Goal: Information Seeking & Learning: Learn about a topic

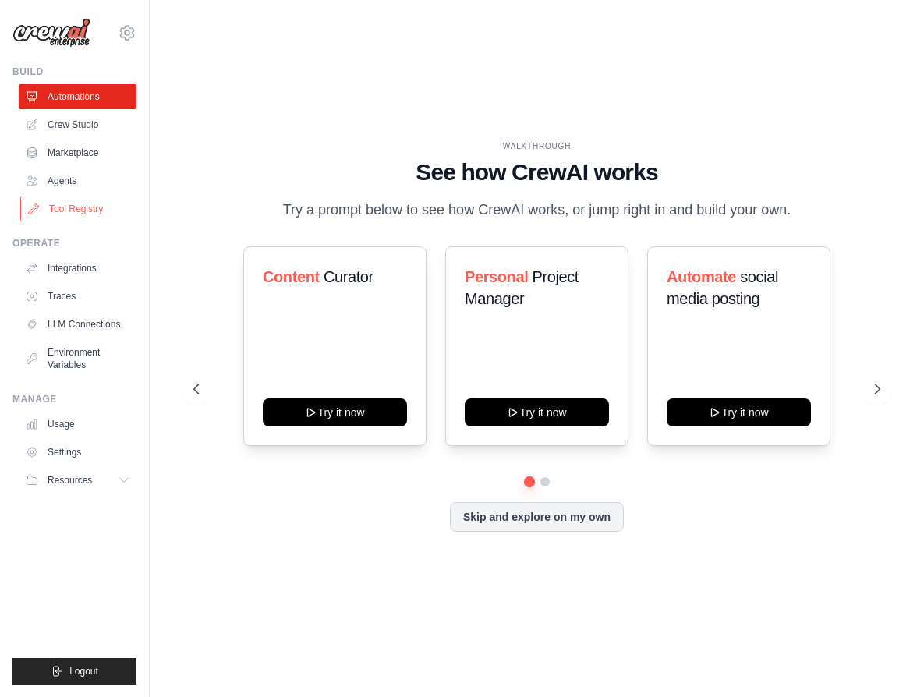
click at [72, 214] on link "Tool Registry" at bounding box center [79, 208] width 118 height 25
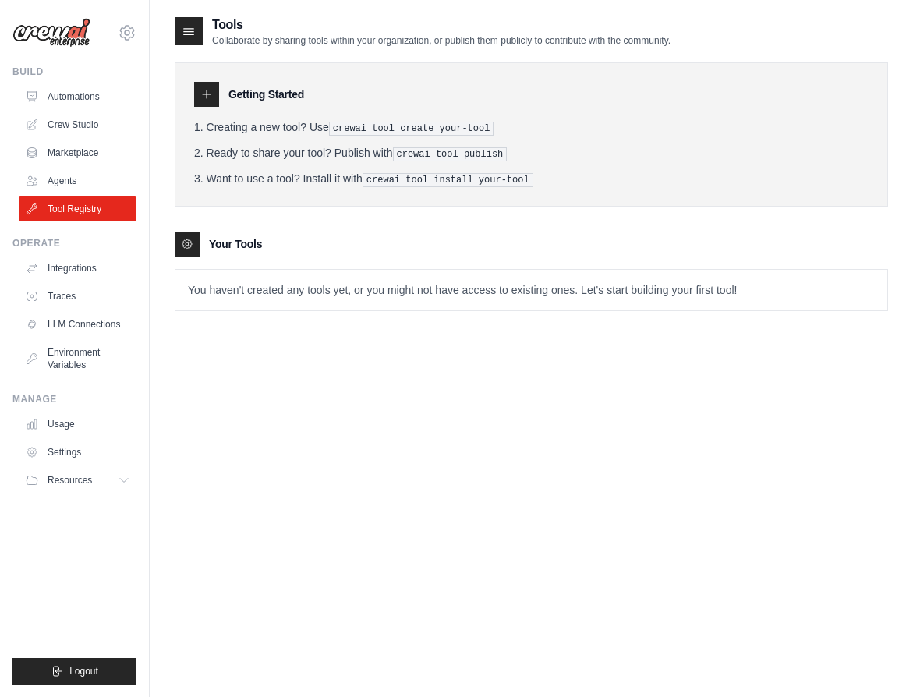
click at [181, 242] on icon at bounding box center [187, 244] width 12 height 12
click at [81, 122] on link "Crew Studio" at bounding box center [78, 124] width 118 height 25
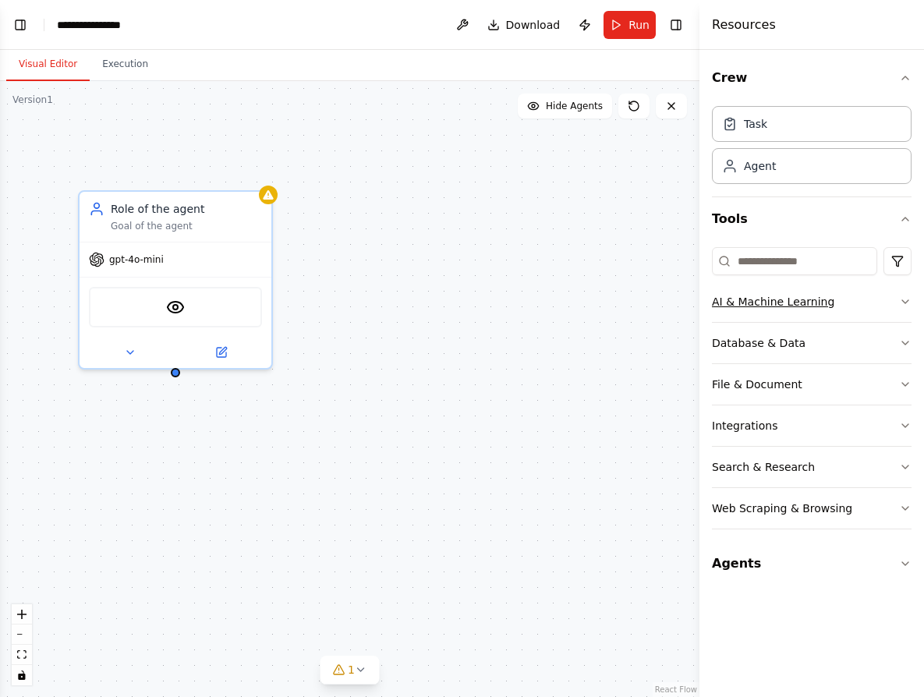
click at [903, 302] on icon "button" at bounding box center [905, 301] width 12 height 12
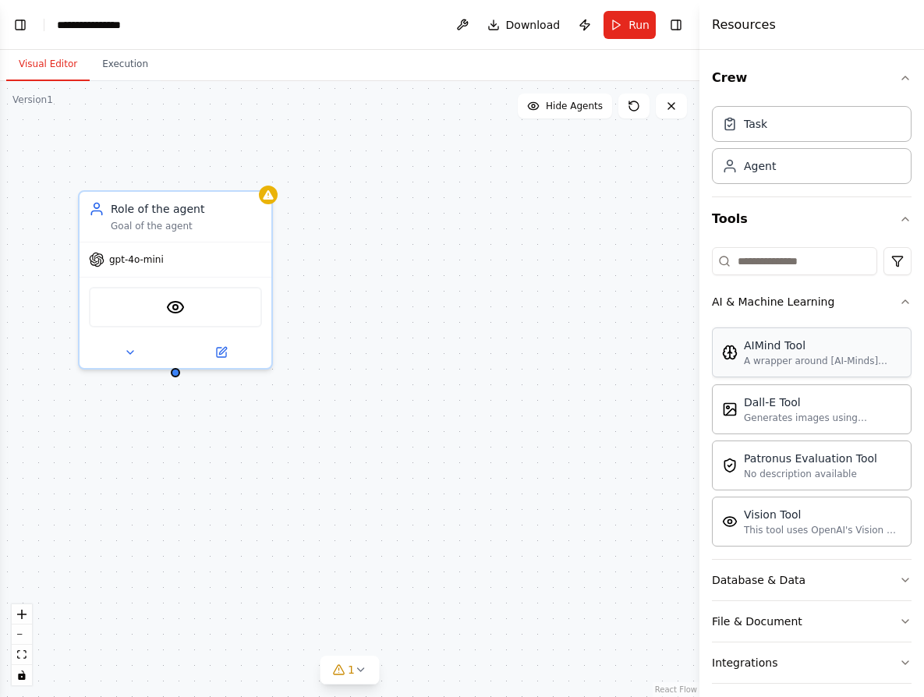
click at [791, 359] on div "A wrapper around [AI-Minds](https://mindsdb.com/minds). Useful for when you nee…" at bounding box center [822, 361] width 157 height 12
click at [783, 351] on div "AIMind Tool" at bounding box center [822, 346] width 157 height 16
click at [776, 409] on div "Dall-E Tool" at bounding box center [822, 402] width 157 height 16
click at [769, 459] on div "Patronus Evaluation Tool" at bounding box center [810, 458] width 133 height 16
click at [795, 526] on div "This tool uses OpenAI's Vision API to describe the contents of an image." at bounding box center [822, 529] width 157 height 12
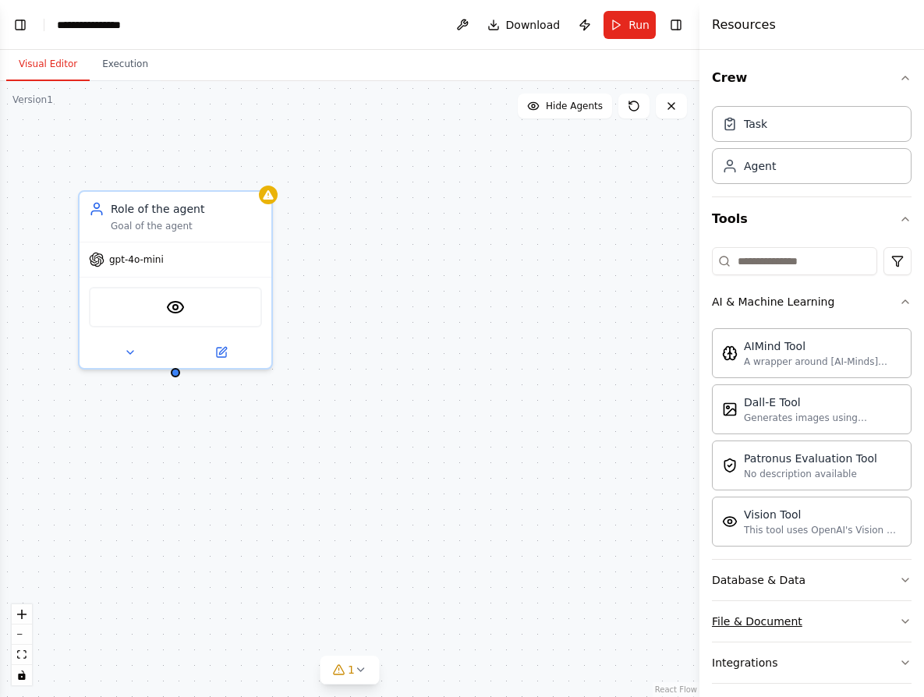
click at [778, 620] on div "File & Document" at bounding box center [757, 622] width 90 height 16
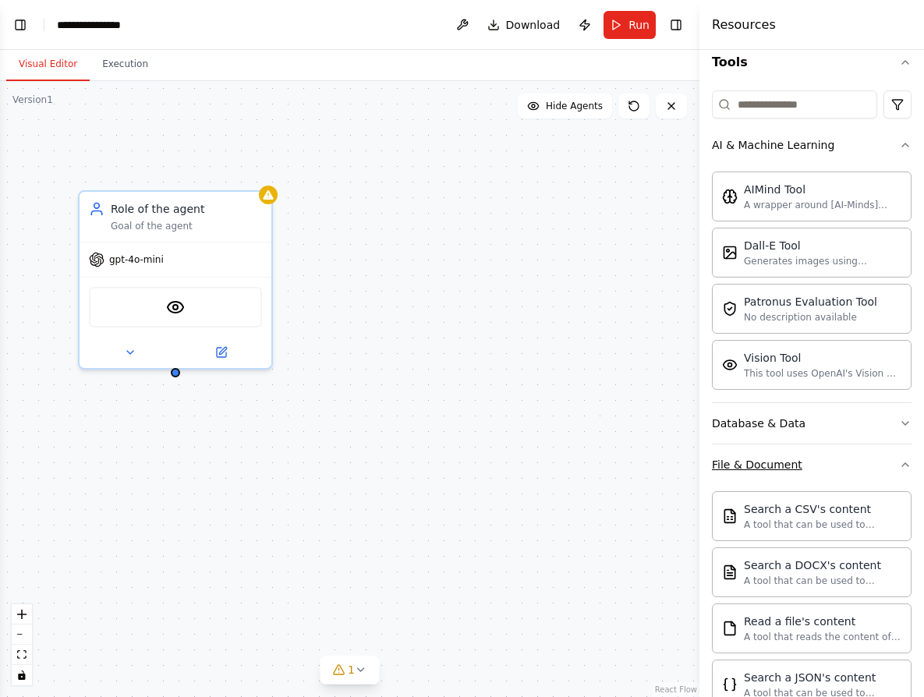
scroll to position [177, 0]
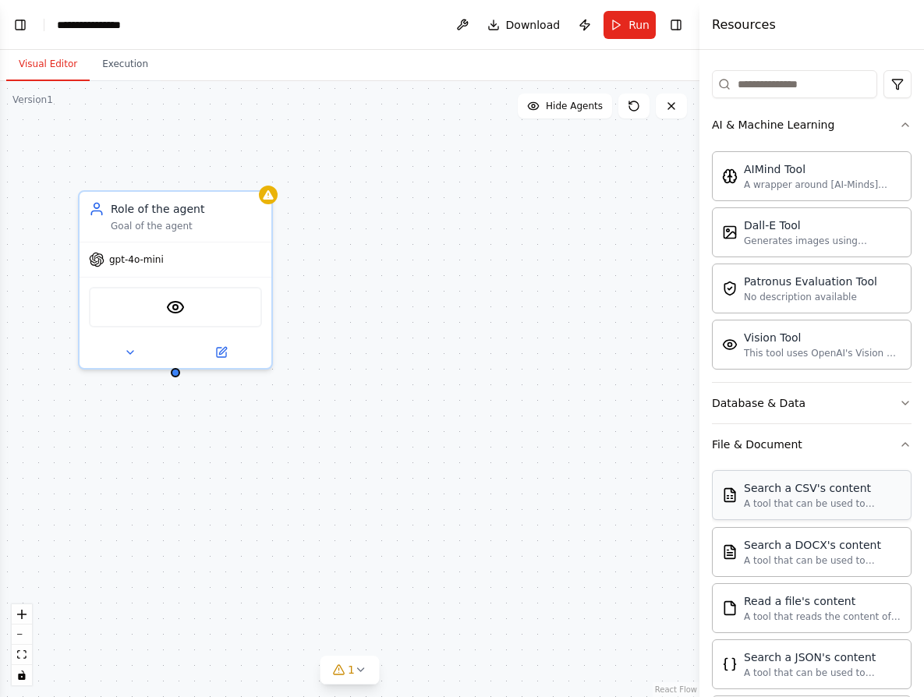
click at [801, 500] on div "A tool that can be used to semantic search a query from a CSV's content." at bounding box center [822, 503] width 157 height 12
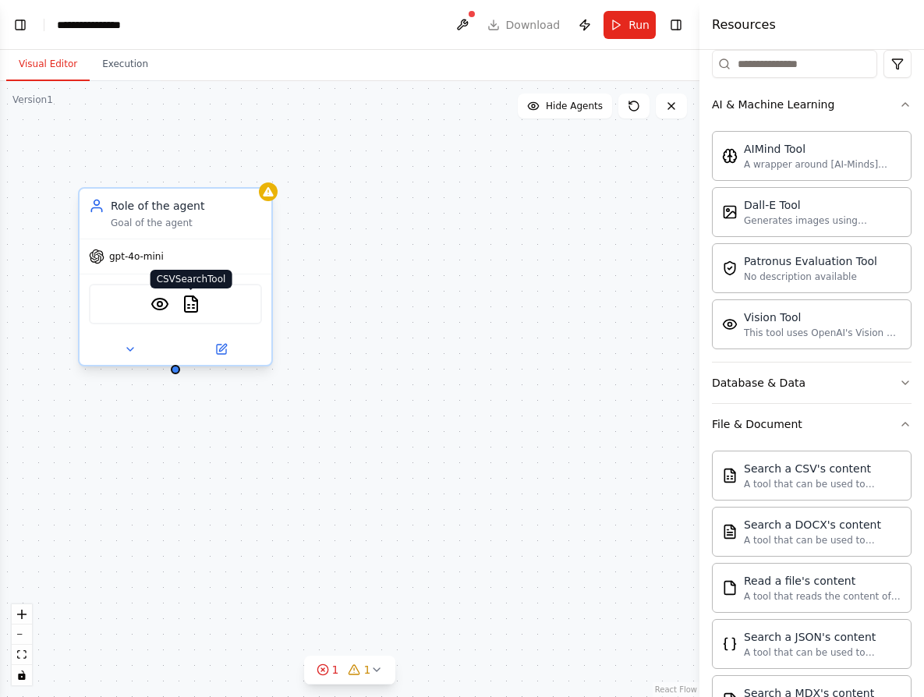
click at [189, 304] on img at bounding box center [191, 304] width 19 height 19
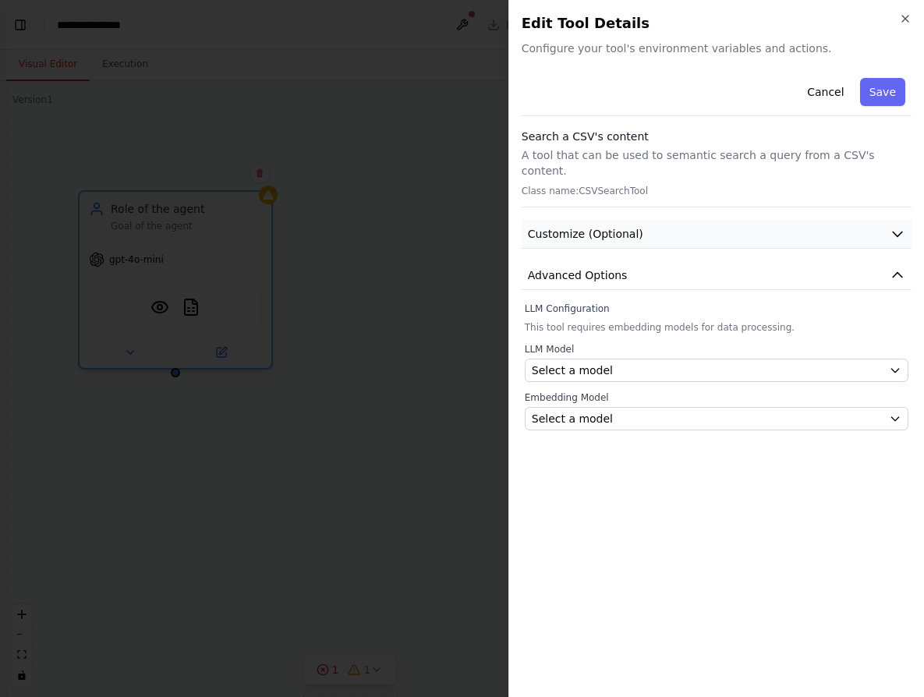
click at [879, 220] on button "Customize (Optional)" at bounding box center [717, 234] width 390 height 29
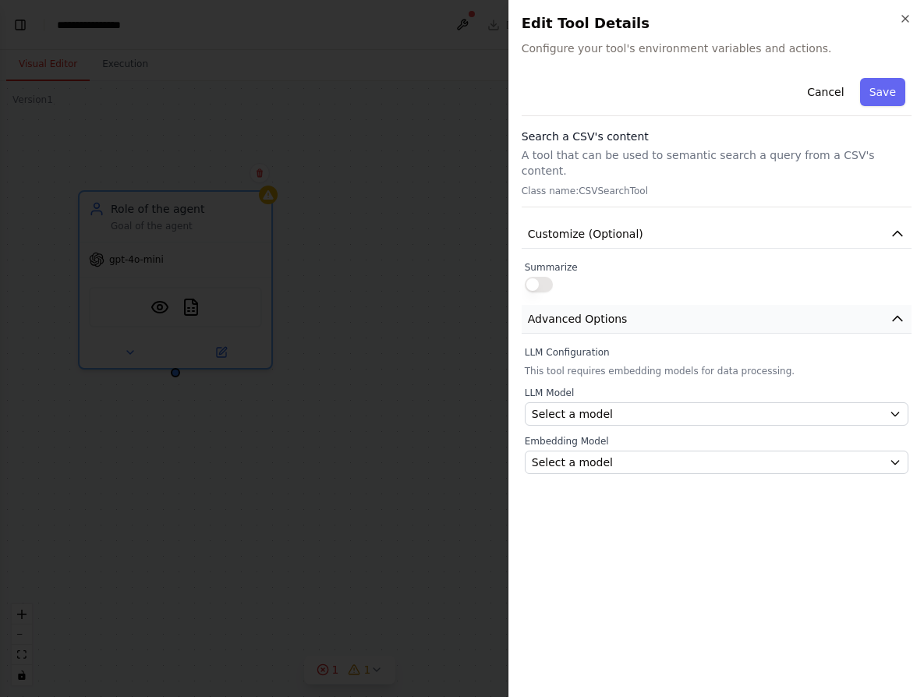
click at [621, 311] on span "Advanced Options" at bounding box center [578, 319] width 100 height 16
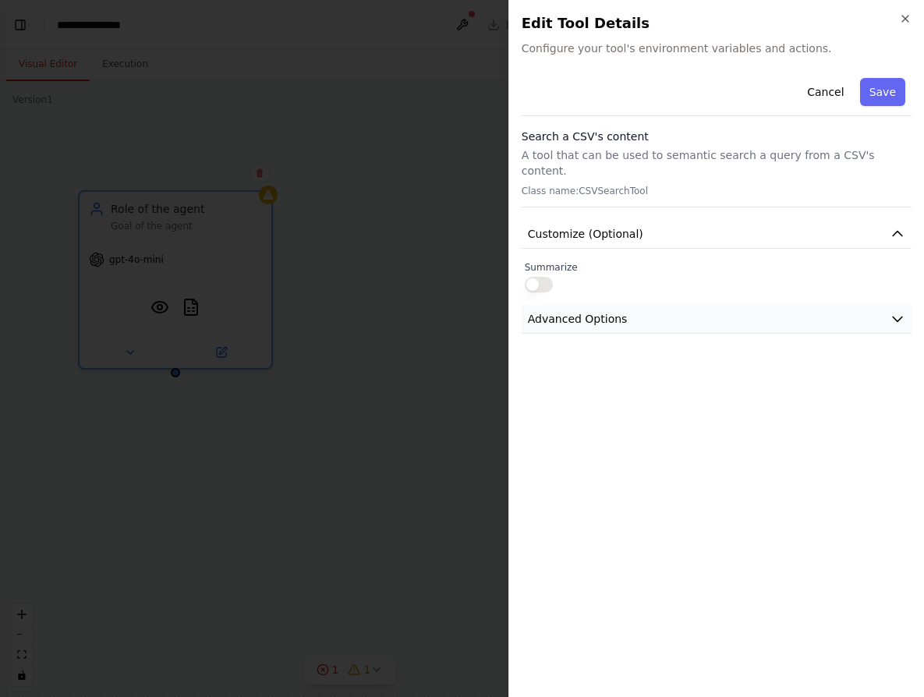
click at [643, 305] on button "Advanced Options" at bounding box center [717, 319] width 390 height 29
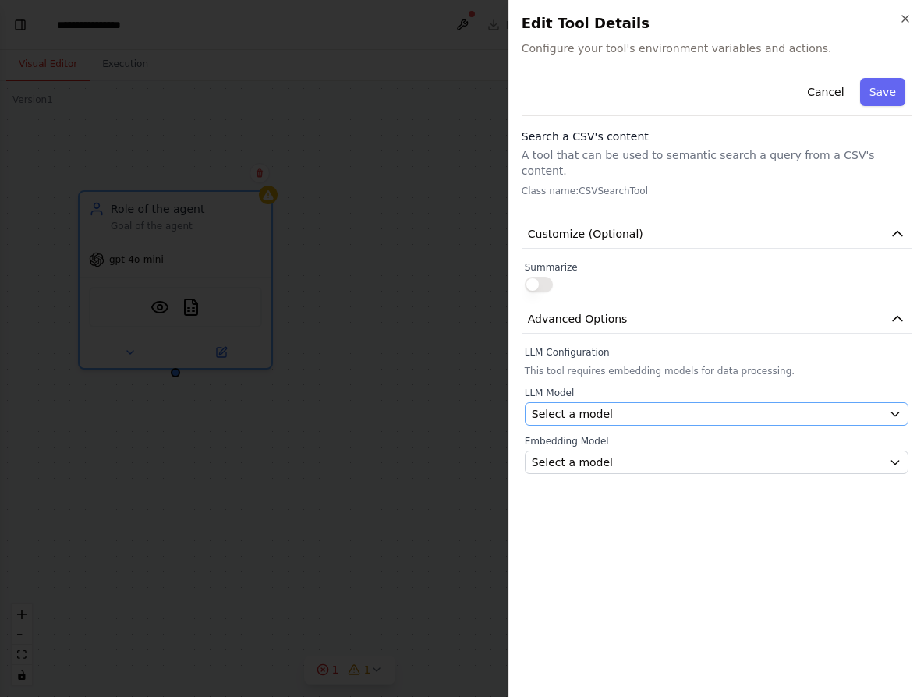
click at [618, 406] on div "Select a model" at bounding box center [707, 414] width 351 height 16
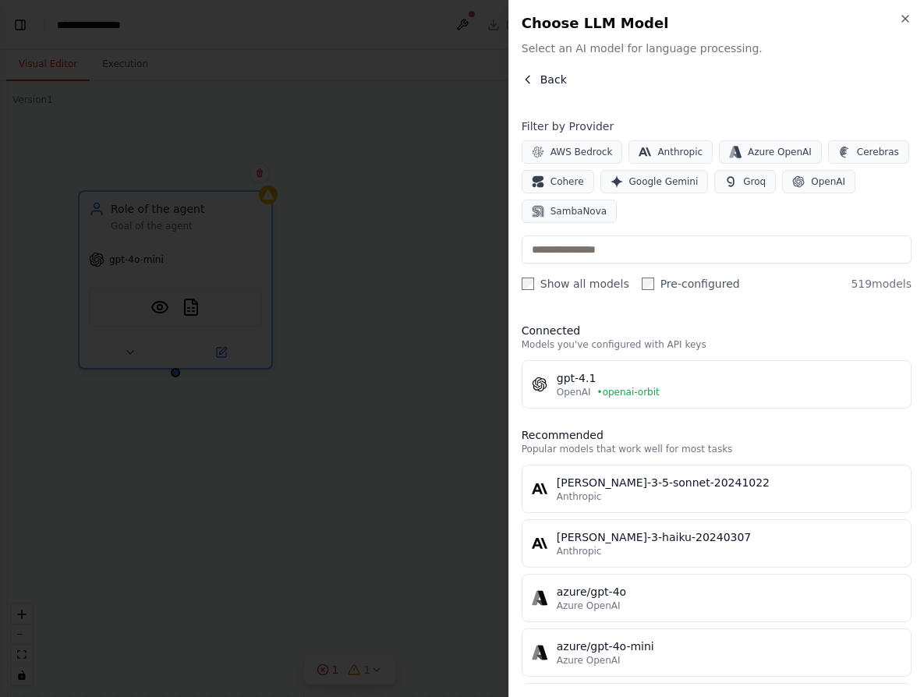
click at [547, 77] on span "Back" at bounding box center [553, 80] width 27 height 16
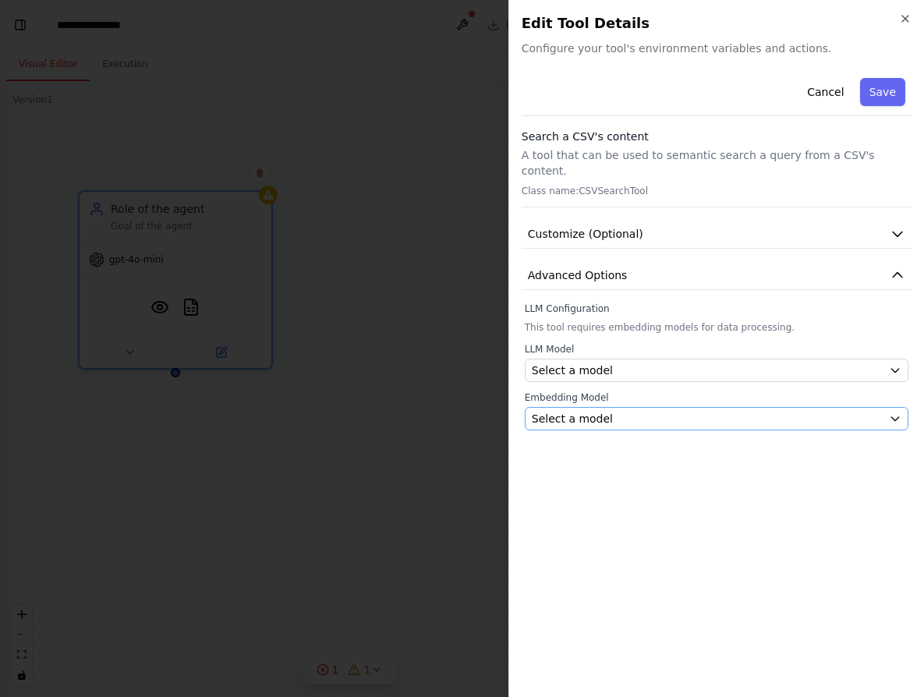
click at [609, 411] on div "Select a model" at bounding box center [707, 419] width 351 height 16
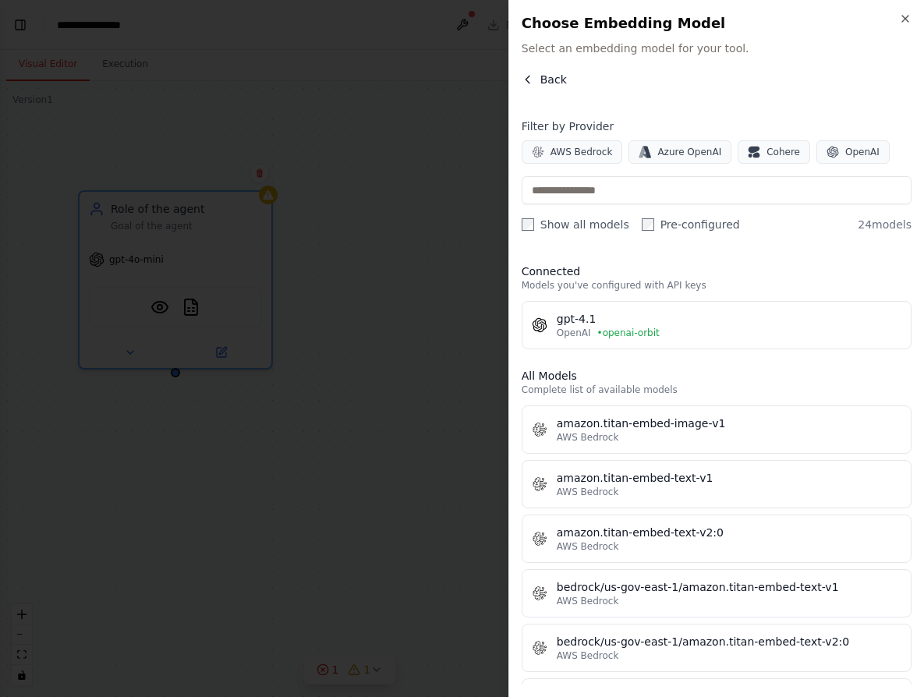
click at [543, 74] on span "Back" at bounding box center [553, 80] width 27 height 16
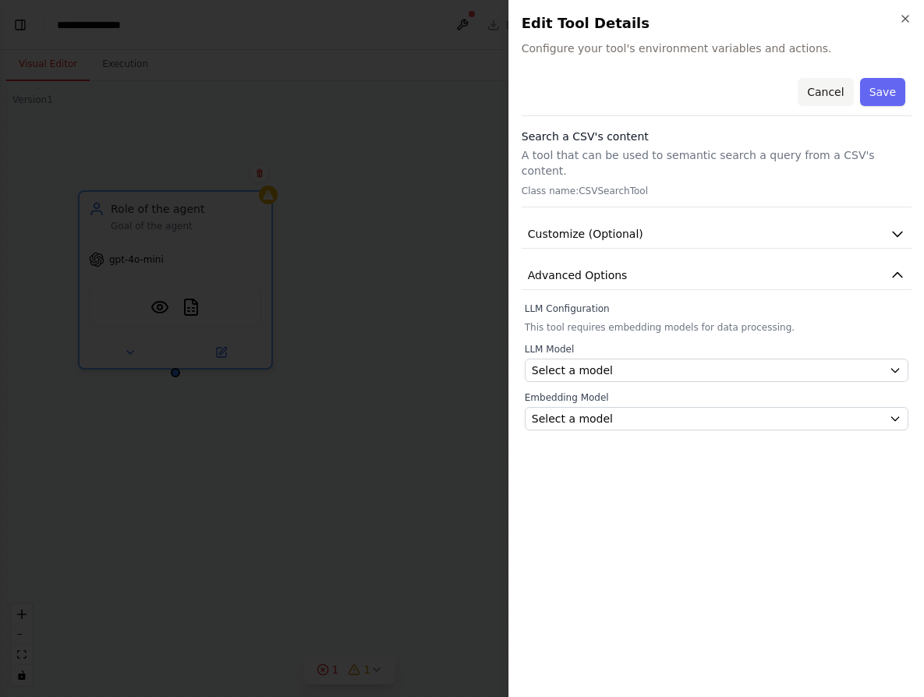
click at [824, 89] on button "Cancel" at bounding box center [825, 92] width 55 height 28
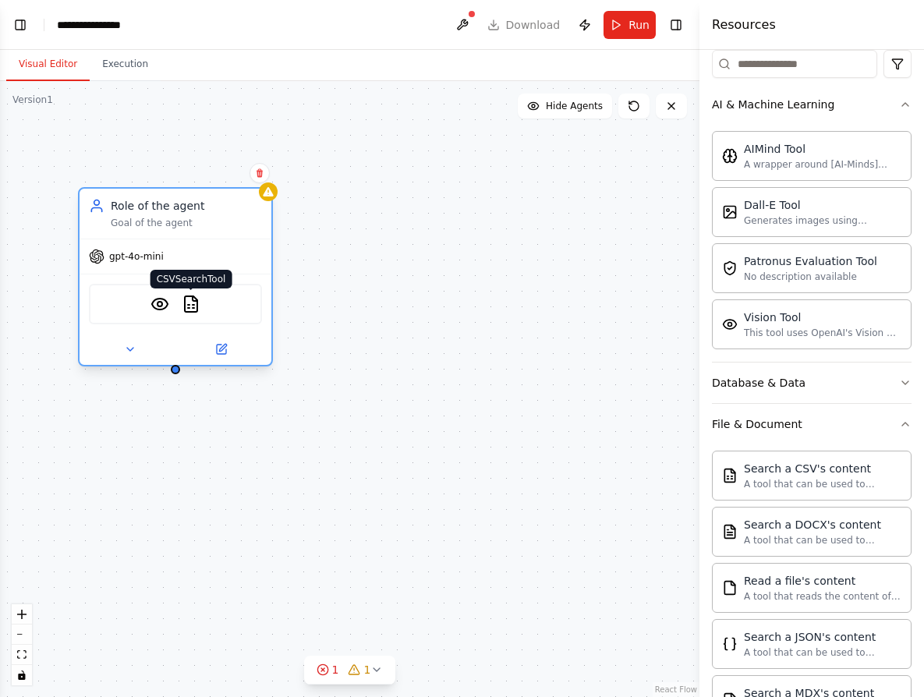
click at [192, 302] on img at bounding box center [191, 304] width 19 height 19
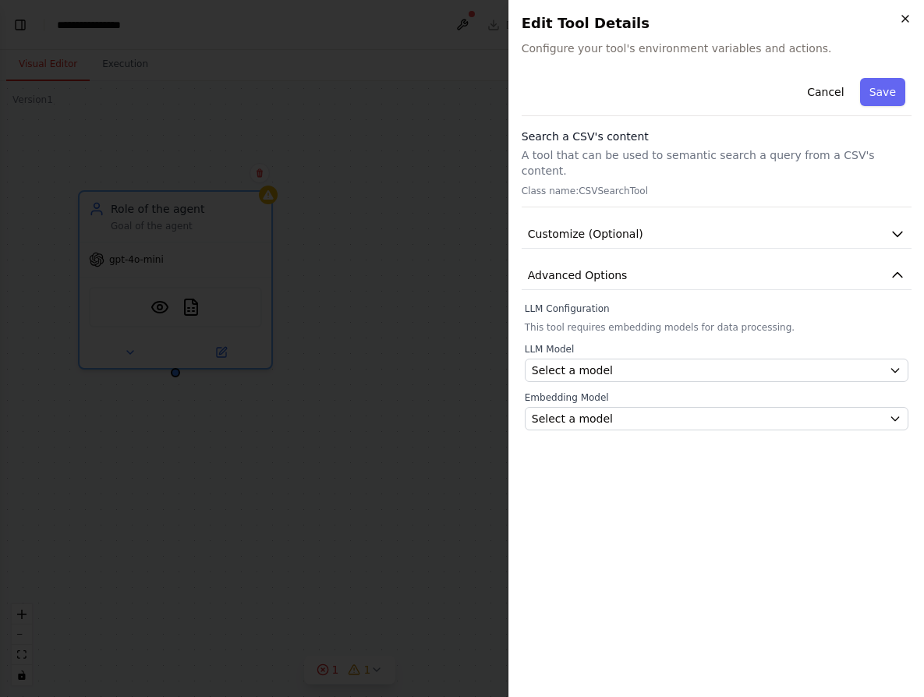
click at [908, 19] on icon "button" at bounding box center [905, 18] width 12 height 12
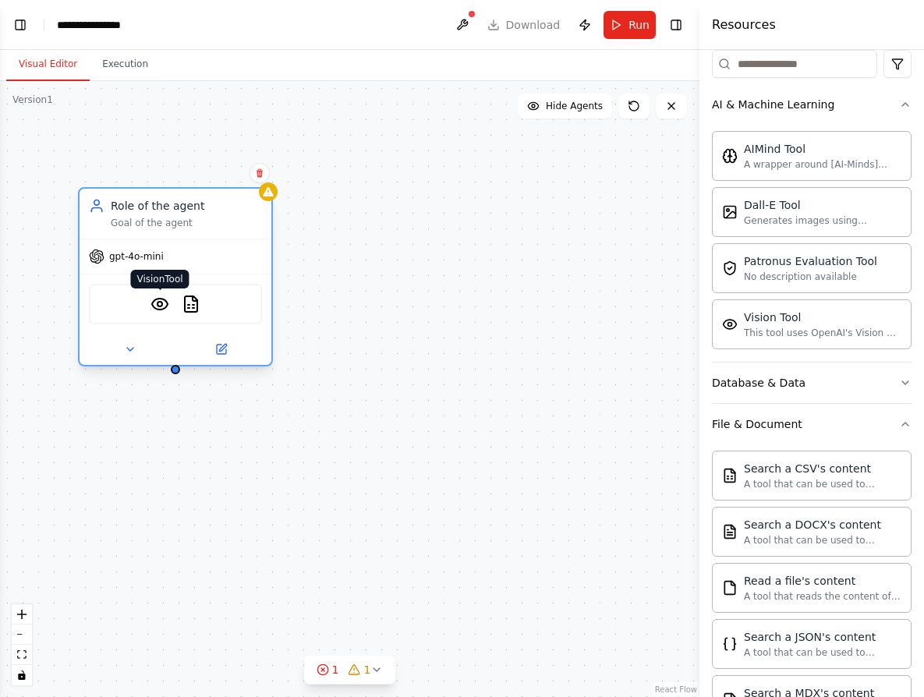
click at [159, 309] on img at bounding box center [159, 304] width 19 height 19
click at [161, 304] on img at bounding box center [159, 304] width 19 height 19
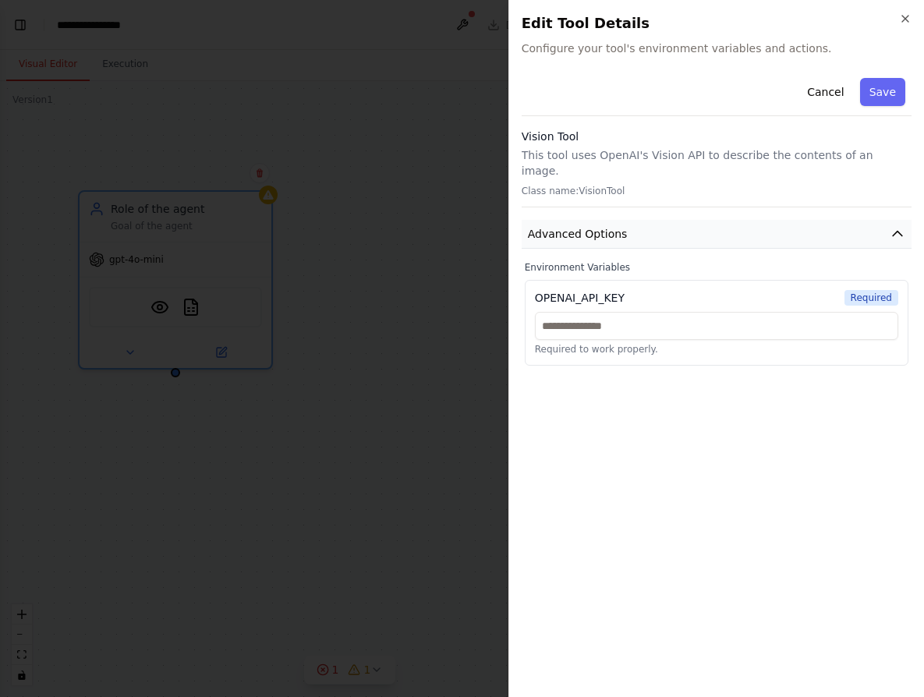
click at [882, 220] on button "Advanced Options" at bounding box center [717, 234] width 390 height 29
click at [581, 314] on input "text" at bounding box center [716, 326] width 363 height 28
click at [823, 84] on button "Cancel" at bounding box center [825, 92] width 55 height 28
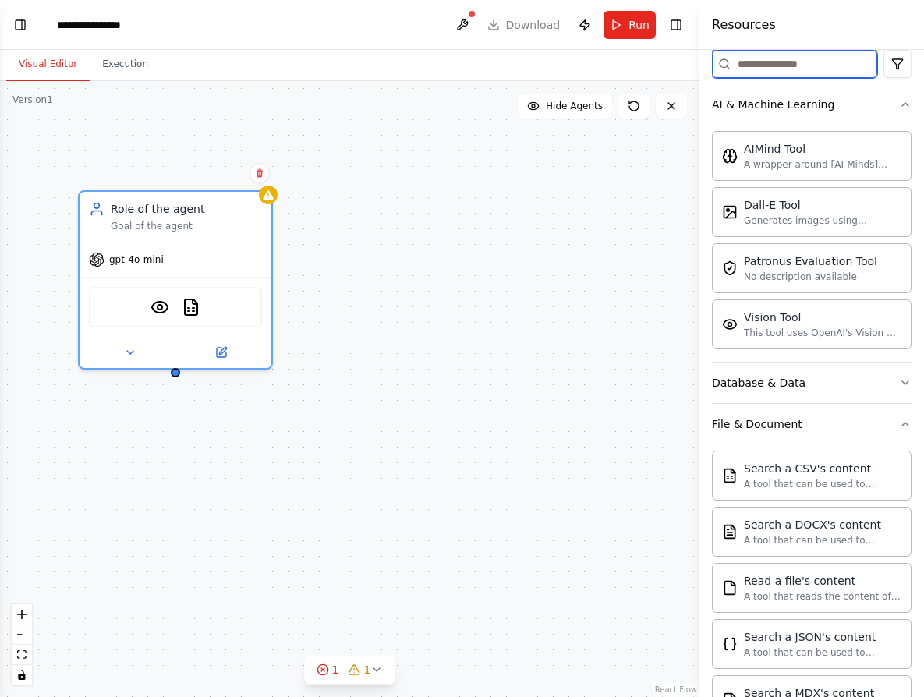
click at [783, 69] on input at bounding box center [794, 64] width 165 height 28
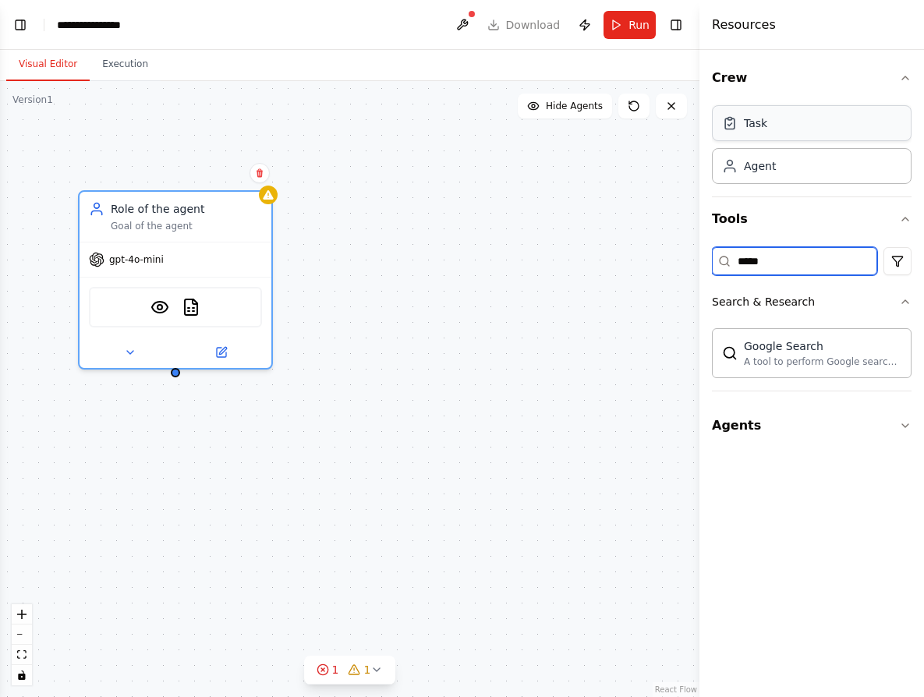
scroll to position [0, 0]
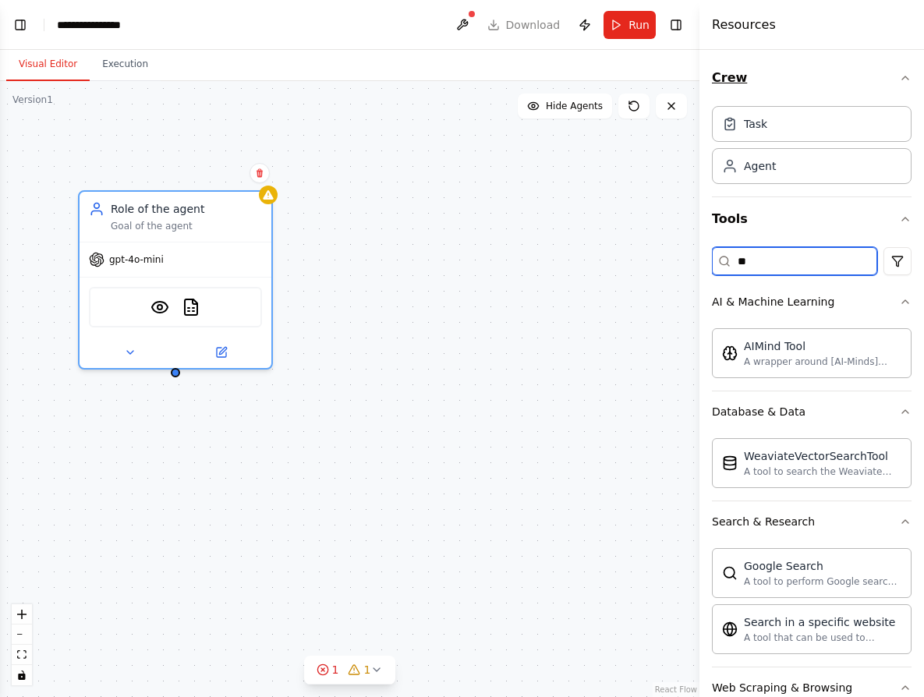
type input "*"
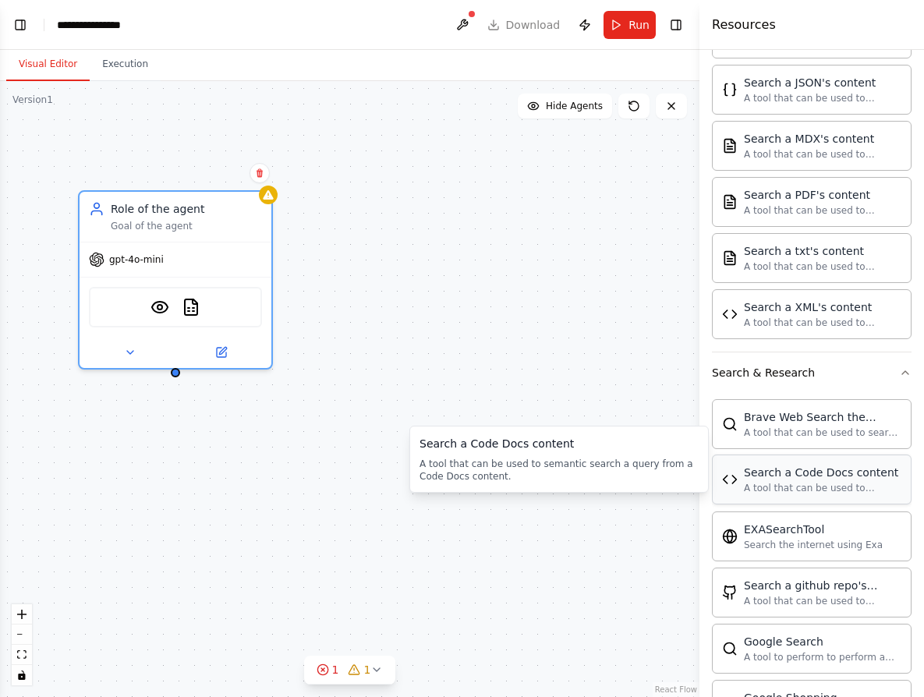
scroll to position [677, 0]
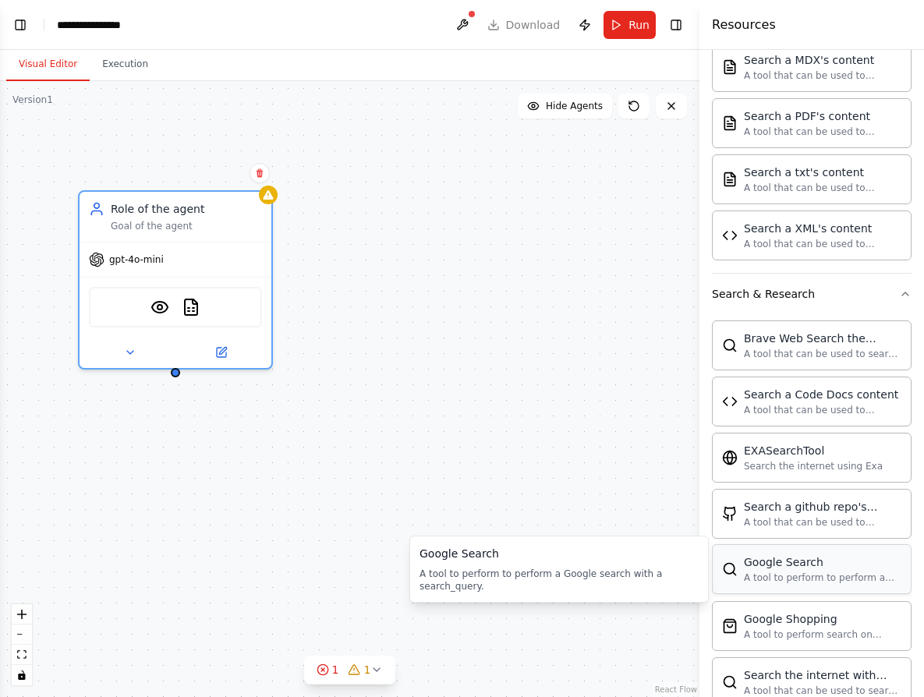
type input "******"
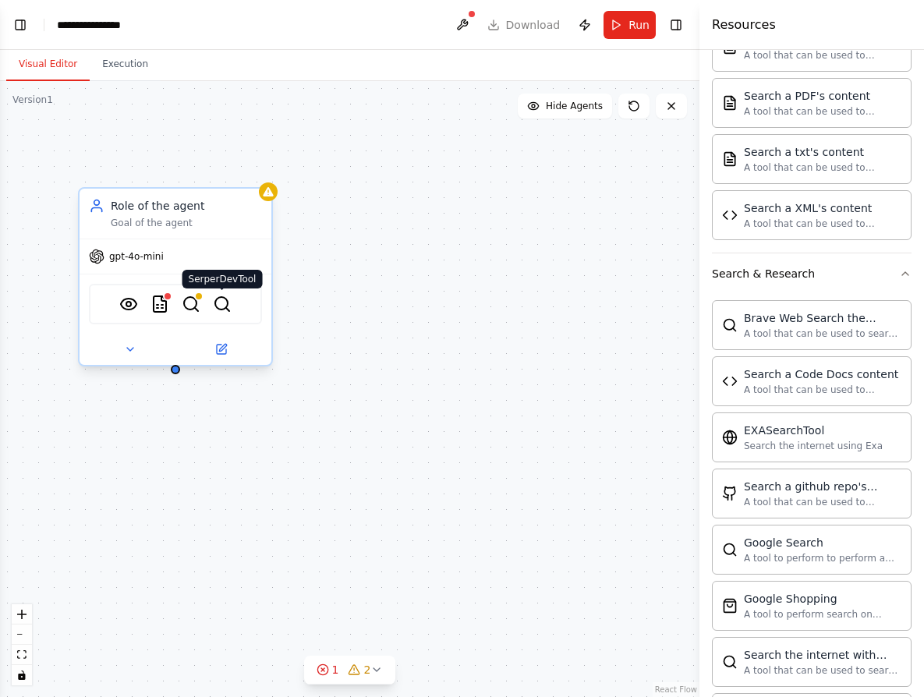
click at [223, 305] on img at bounding box center [222, 304] width 19 height 19
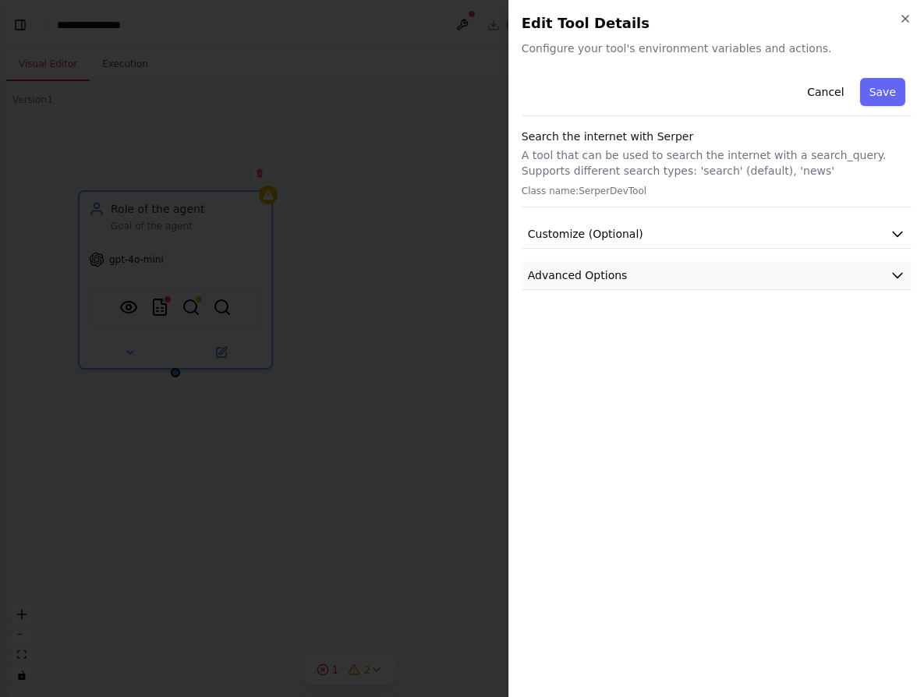
click at [608, 272] on span "Advanced Options" at bounding box center [578, 275] width 100 height 16
click at [904, 17] on icon "button" at bounding box center [905, 19] width 6 height 6
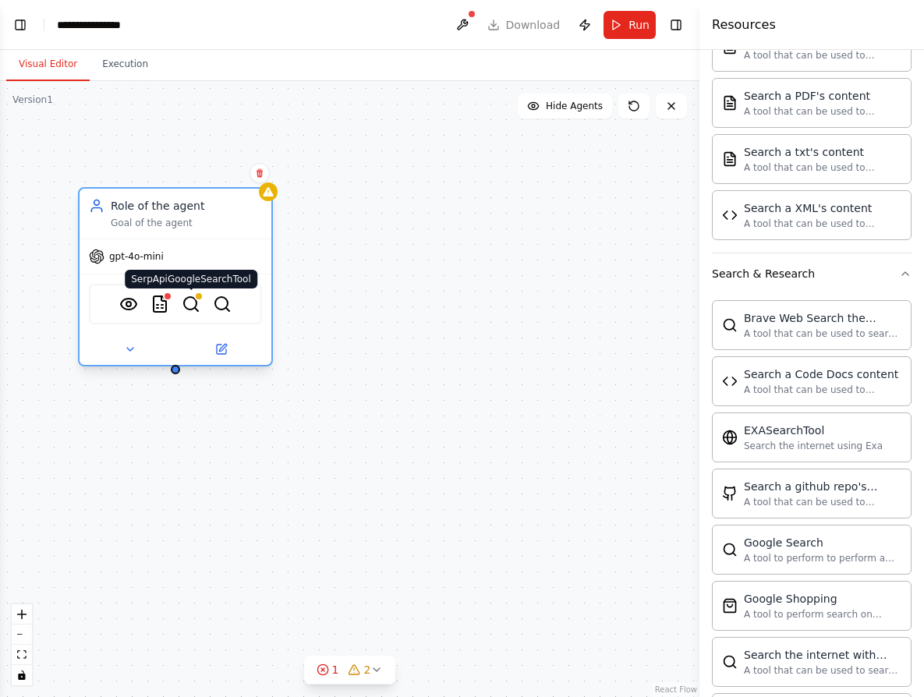
click at [195, 307] on img at bounding box center [191, 304] width 19 height 19
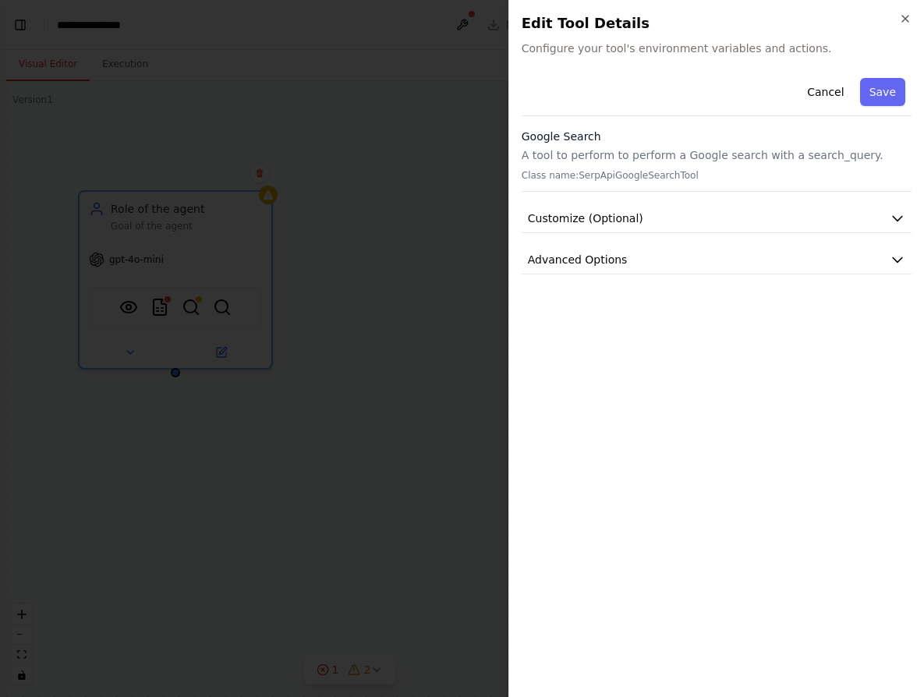
drag, startPoint x: 579, startPoint y: 175, endPoint x: 712, endPoint y: 172, distance: 132.6
click at [712, 172] on p "Class name: SerpApiGoogleSearchTool" at bounding box center [717, 175] width 390 height 12
click at [671, 267] on button "Advanced Options" at bounding box center [717, 260] width 390 height 29
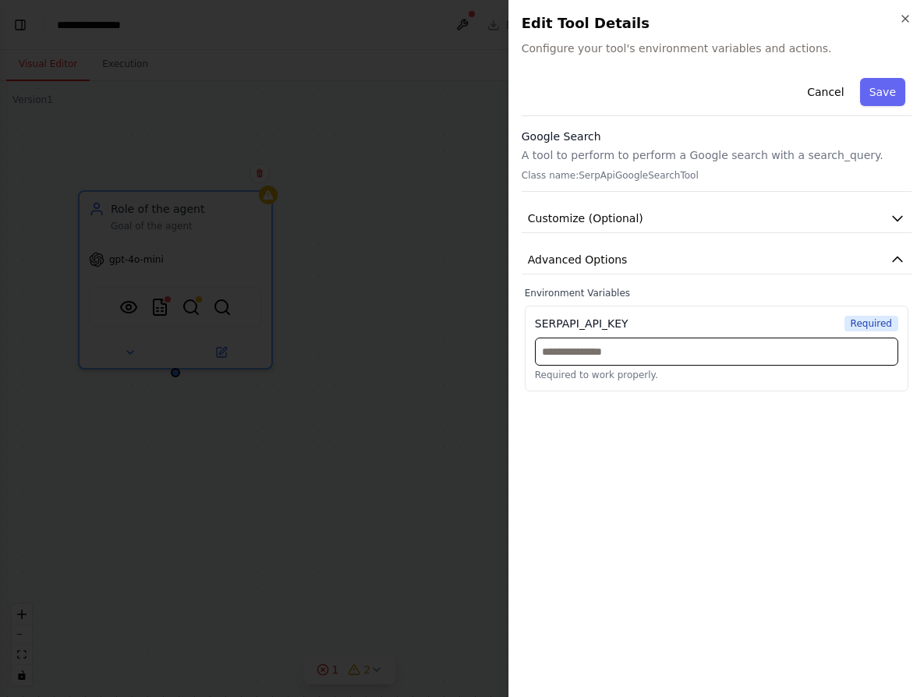
click at [677, 352] on input "text" at bounding box center [716, 352] width 363 height 28
click at [902, 20] on icon "button" at bounding box center [905, 18] width 12 height 12
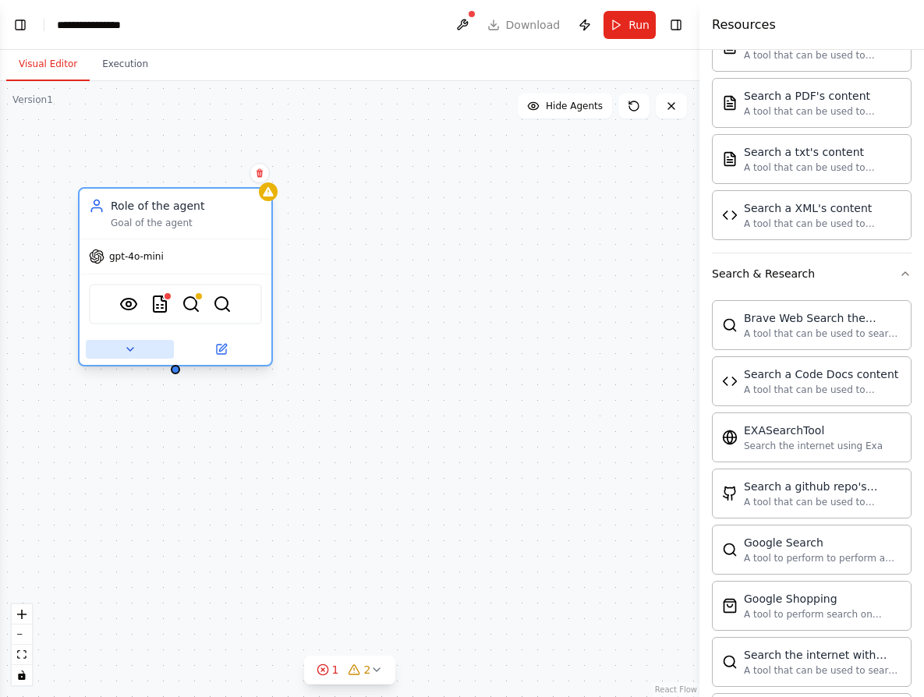
click at [131, 352] on icon at bounding box center [130, 349] width 12 height 12
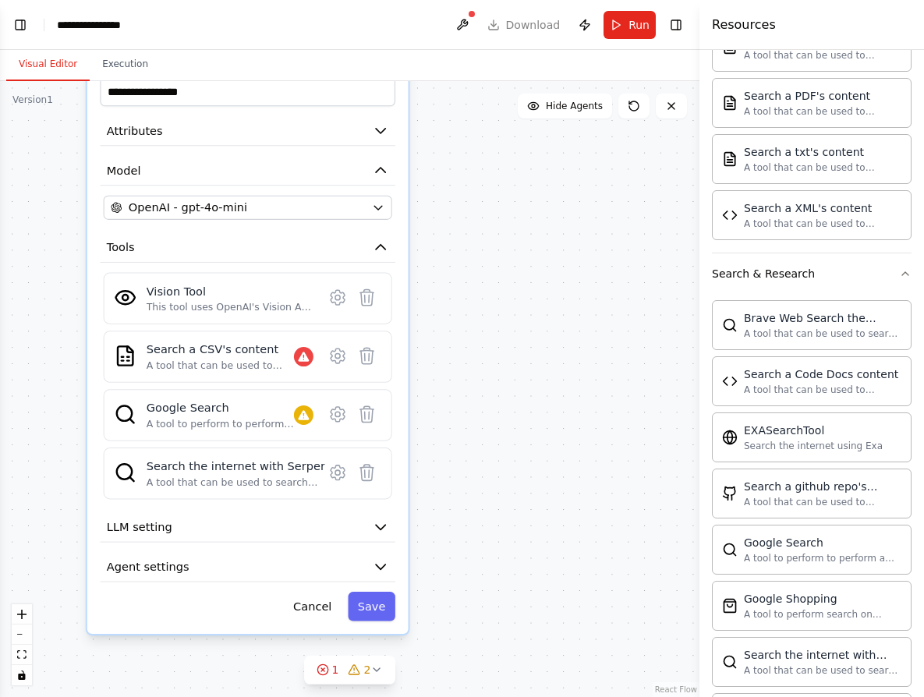
drag, startPoint x: 484, startPoint y: 451, endPoint x: 501, endPoint y: 112, distance: 338.8
click at [501, 110] on div "**********" at bounding box center [349, 389] width 699 height 616
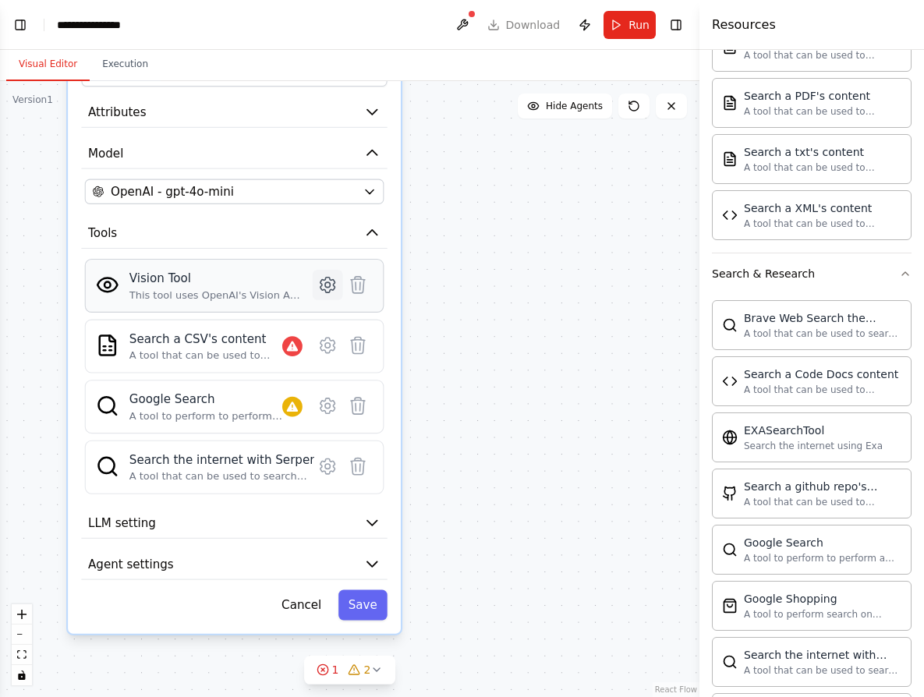
click at [334, 284] on icon at bounding box center [327, 285] width 15 height 15
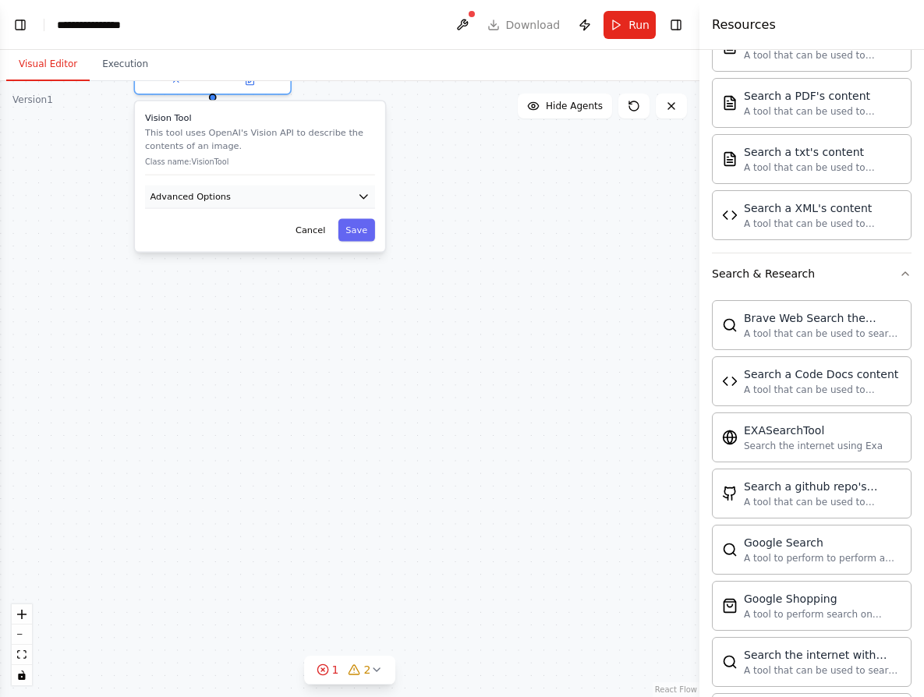
click at [267, 197] on button "Advanced Options" at bounding box center [260, 197] width 230 height 23
click at [359, 199] on icon "button" at bounding box center [363, 196] width 12 height 12
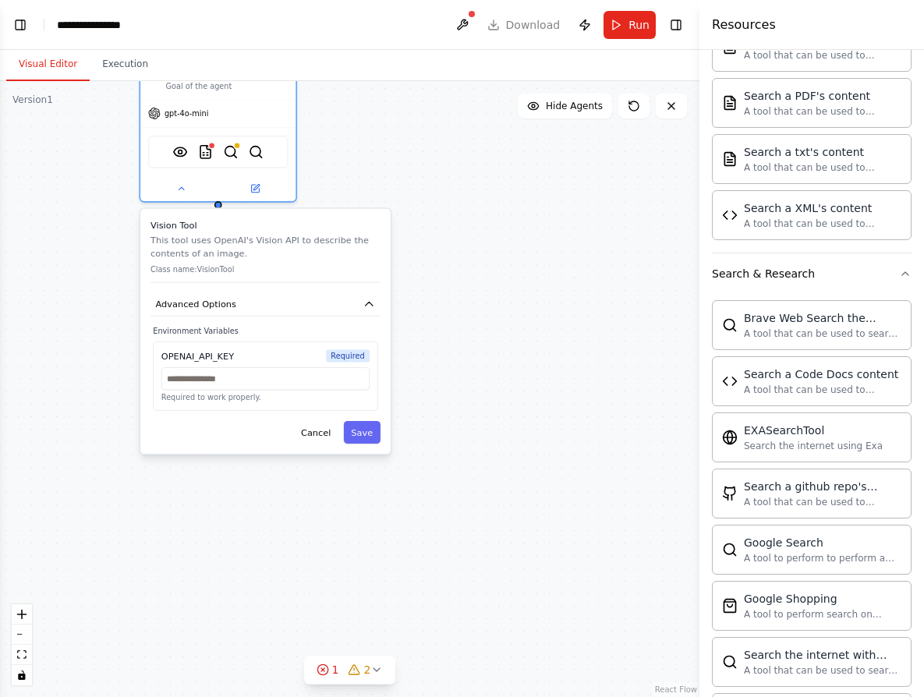
drag, startPoint x: 440, startPoint y: 213, endPoint x: 441, endPoint y: 334, distance: 120.8
click at [442, 333] on div "**********" at bounding box center [349, 389] width 699 height 616
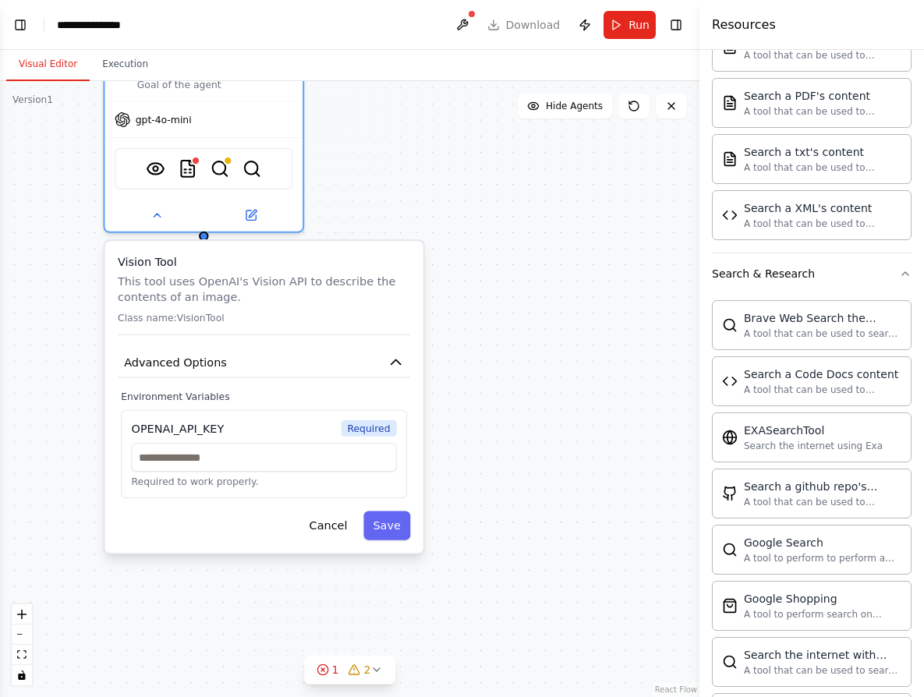
drag, startPoint x: 429, startPoint y: 317, endPoint x: 482, endPoint y: 374, distance: 78.3
click at [482, 374] on div "**********" at bounding box center [349, 389] width 699 height 616
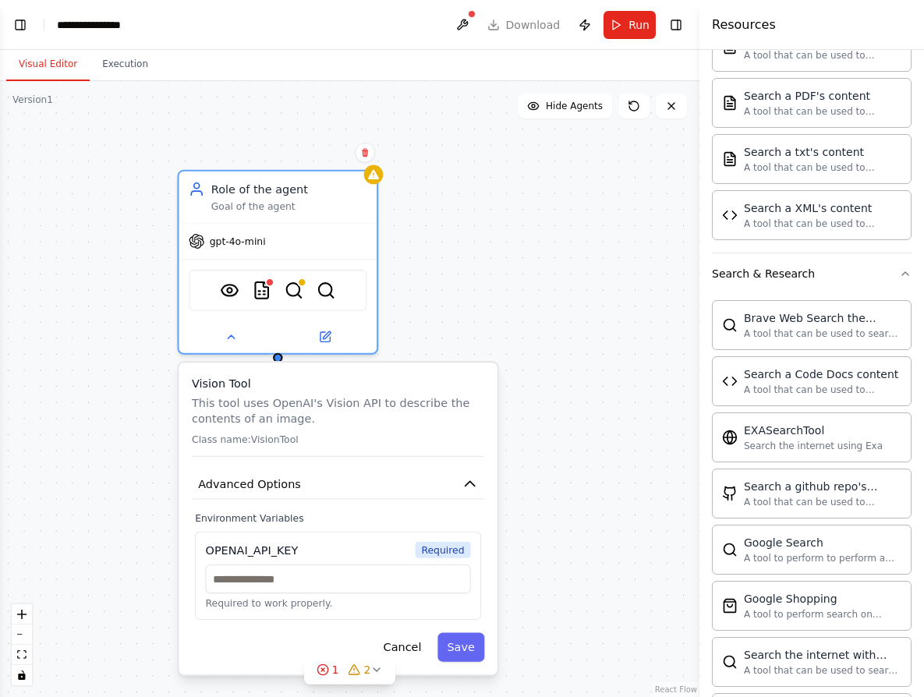
drag, startPoint x: 407, startPoint y: 172, endPoint x: 481, endPoint y: 294, distance: 142.4
click at [481, 294] on div "**********" at bounding box center [349, 389] width 699 height 616
